Goal: Navigation & Orientation: Go to known website

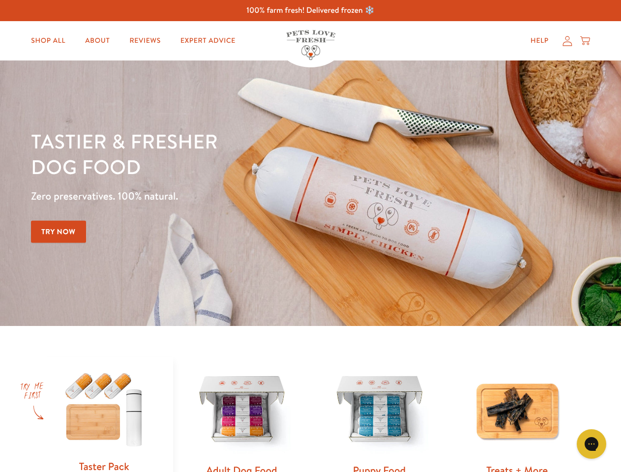
click at [310, 236] on div "Tastier & fresher dog food Zero preservatives. 100% natural. Try Now" at bounding box center [217, 193] width 373 height 130
click at [592, 444] on icon "Gorgias live chat" at bounding box center [591, 443] width 9 height 9
